Goal: Navigation & Orientation: Find specific page/section

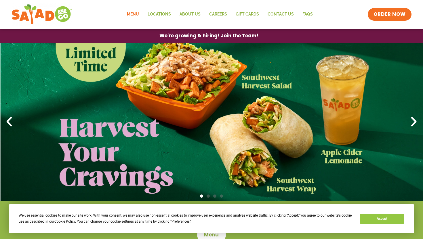
click at [143, 13] on link "Menu" at bounding box center [133, 14] width 21 height 13
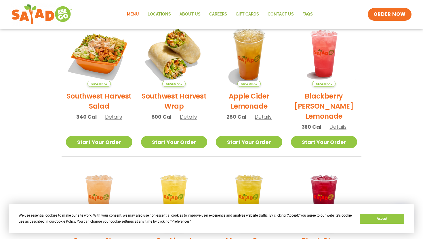
scroll to position [135, 0]
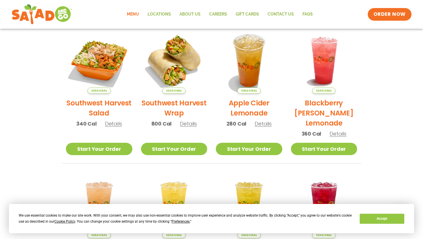
click at [119, 123] on span "Details" at bounding box center [113, 123] width 17 height 7
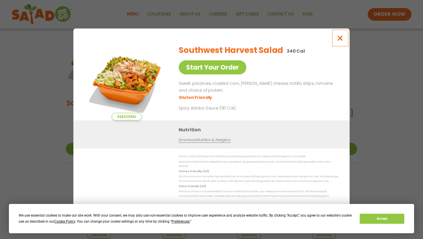
click at [340, 39] on icon "Close modal" at bounding box center [340, 38] width 7 height 6
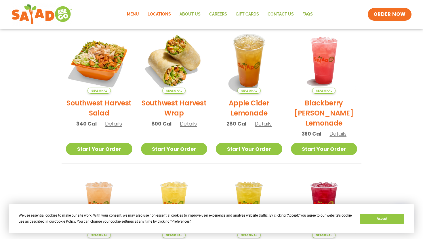
click at [156, 12] on link "Locations" at bounding box center [159, 14] width 32 height 13
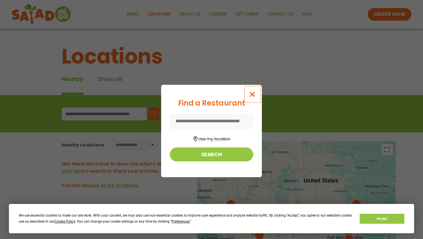
click at [252, 93] on icon "Close modal" at bounding box center [252, 94] width 7 height 6
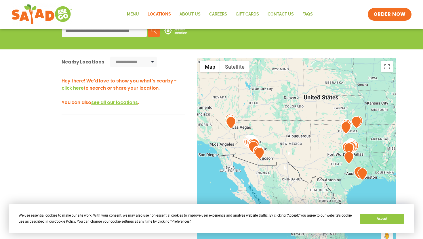
scroll to position [84, 0]
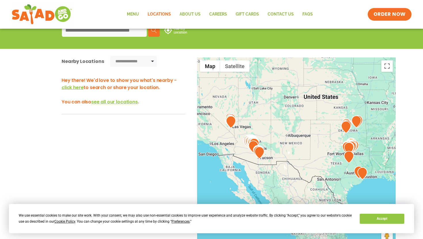
click at [117, 35] on input at bounding box center [104, 30] width 85 height 13
type input "*****"
click at [159, 33] on button "Search" at bounding box center [154, 30] width 12 height 13
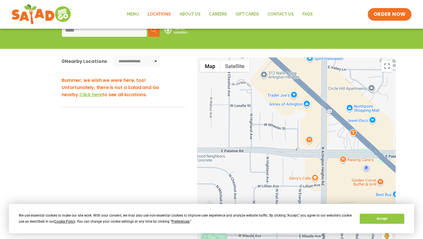
click at [138, 64] on select "**********" at bounding box center [136, 61] width 47 height 11
click at [113, 56] on select "**********" at bounding box center [136, 61] width 47 height 11
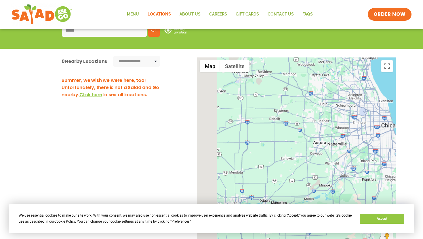
drag, startPoint x: 282, startPoint y: 146, endPoint x: 325, endPoint y: 105, distance: 59.2
click at [327, 105] on div at bounding box center [296, 153] width 198 height 190
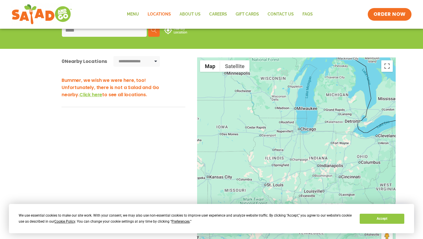
drag, startPoint x: 276, startPoint y: 140, endPoint x: 330, endPoint y: 87, distance: 74.9
click at [330, 89] on div at bounding box center [296, 153] width 198 height 190
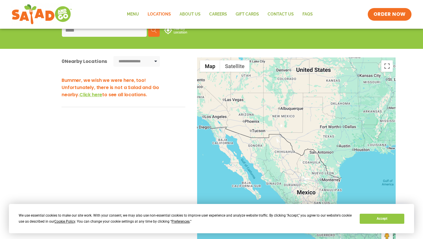
drag, startPoint x: 274, startPoint y: 154, endPoint x: 365, endPoint y: 84, distance: 114.9
click at [367, 84] on div at bounding box center [296, 153] width 198 height 190
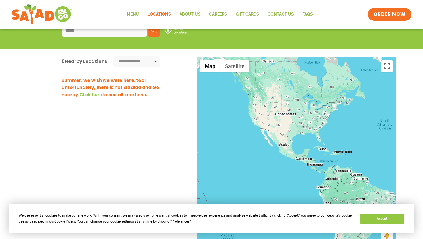
drag, startPoint x: 277, startPoint y: 105, endPoint x: 278, endPoint y: 116, distance: 11.3
click at [278, 117] on div at bounding box center [296, 153] width 198 height 190
click at [127, 59] on select "**********" at bounding box center [136, 61] width 47 height 11
click at [158, 32] on button "Search" at bounding box center [154, 30] width 12 height 13
drag, startPoint x: 139, startPoint y: 33, endPoint x: 35, endPoint y: 29, distance: 104.5
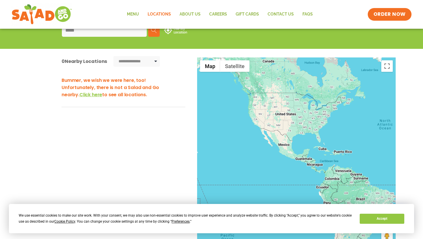
click at [35, 29] on div "***** Search Use My Location" at bounding box center [211, 30] width 423 height 37
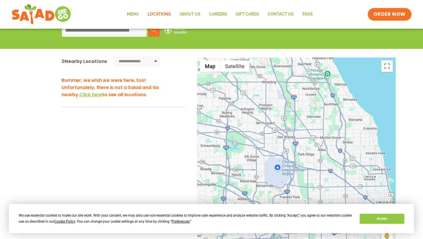
scroll to position [0, 0]
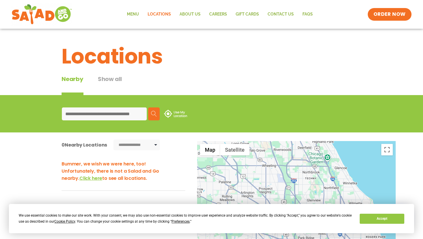
click at [162, 16] on link "Locations" at bounding box center [159, 14] width 32 height 13
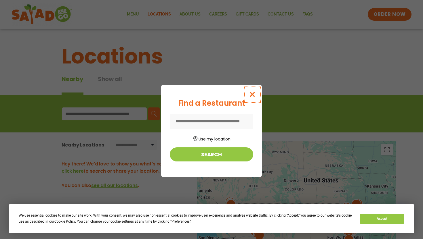
click at [250, 89] on button "Close modal" at bounding box center [252, 94] width 19 height 19
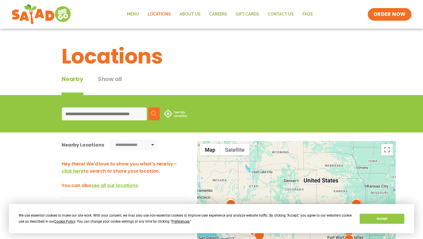
click at [112, 86] on button "Show all" at bounding box center [110, 85] width 24 height 20
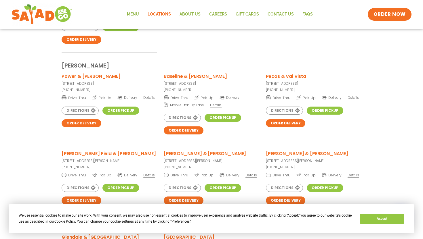
scroll to position [433, 0]
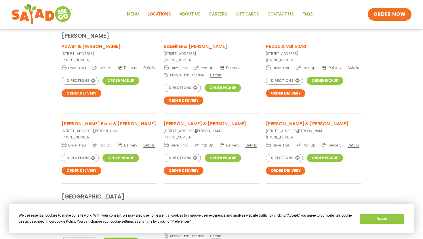
scroll to position [460, 0]
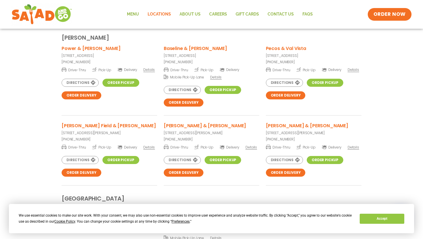
click at [144, 147] on span "Details" at bounding box center [149, 147] width 12 height 5
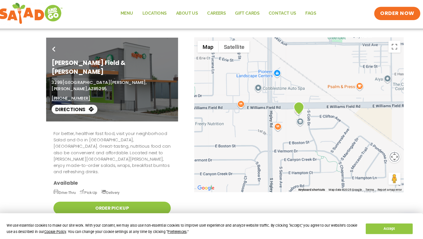
click at [389, 153] on button "Map camera controls" at bounding box center [387, 151] width 12 height 12
click at [378, 139] on menu at bounding box center [358, 151] width 40 height 40
click at [375, 138] on button "Zoom in" at bounding box center [373, 137] width 12 height 12
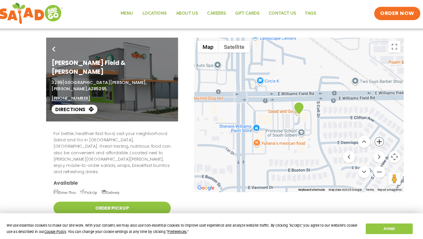
click at [373, 136] on button "Zoom in" at bounding box center [373, 137] width 12 height 12
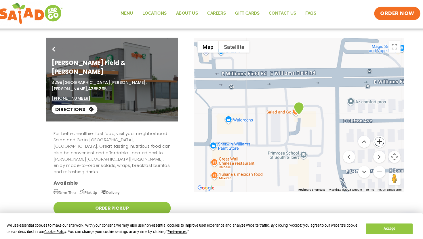
click at [372, 136] on button "Zoom in" at bounding box center [373, 137] width 12 height 12
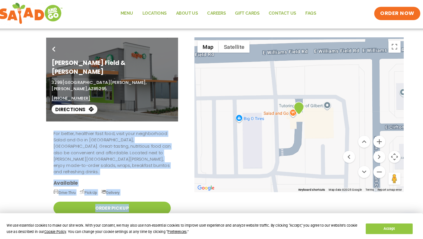
drag, startPoint x: 291, startPoint y: 114, endPoint x: 304, endPoint y: 102, distance: 17.7
click at [304, 102] on div "Go Back Williams Field & Higley 3299 East Williams Field Road, Gilbert, AZ 8529…" at bounding box center [211, 174] width 423 height 274
click at [371, 134] on button "Zoom in" at bounding box center [373, 137] width 12 height 12
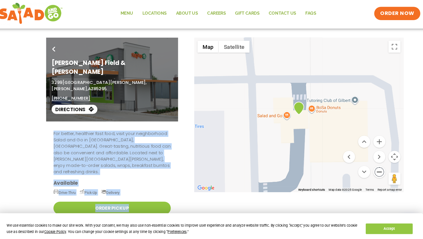
click at [371, 164] on button "Zoom out" at bounding box center [373, 165] width 12 height 12
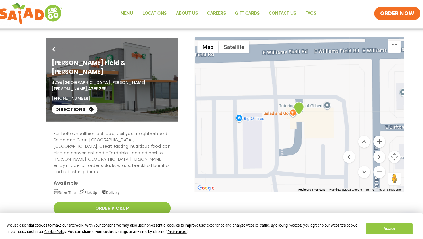
click at [250, 117] on div "For better, healthier fast food, visit your neighborhood Salad and Go in Gilber…" at bounding box center [212, 214] width 314 height 194
